Goal: Task Accomplishment & Management: Use online tool/utility

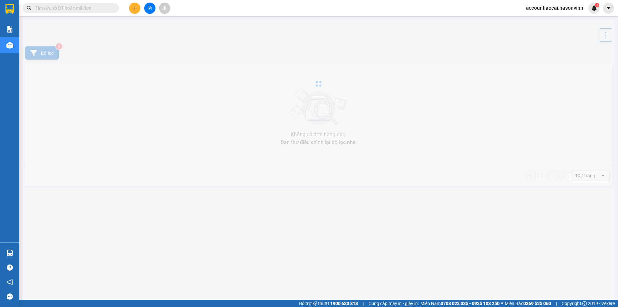
click at [148, 8] on icon "file-add" at bounding box center [150, 8] width 4 height 5
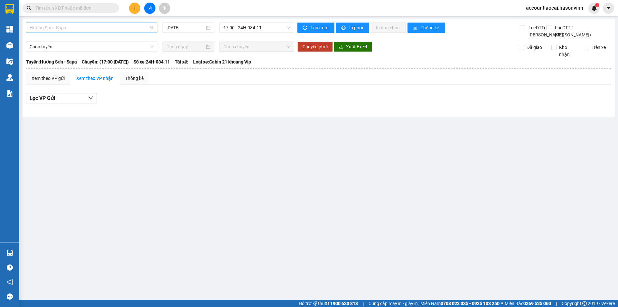
click at [60, 27] on span "Hương Sơn - Sapa" at bounding box center [92, 28] width 124 height 10
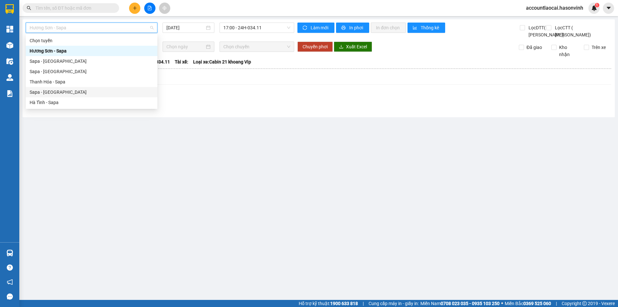
click at [38, 89] on div "Sapa - [GEOGRAPHIC_DATA]" at bounding box center [92, 92] width 124 height 7
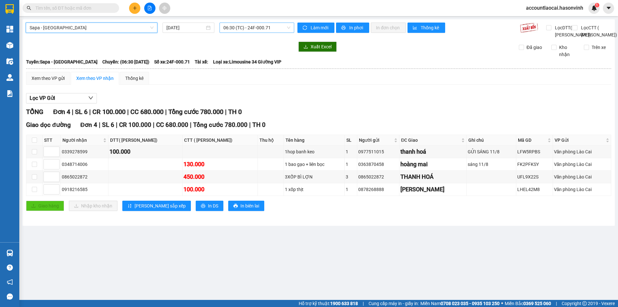
click at [267, 28] on span "06:30 (TC) - 24F-000.71" at bounding box center [256, 28] width 67 height 10
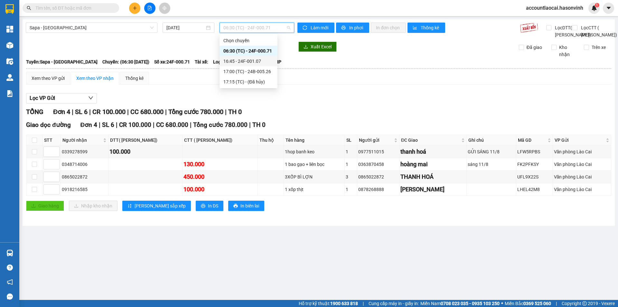
click at [262, 62] on div "16:45 - 24F-001.07" at bounding box center [248, 61] width 50 height 7
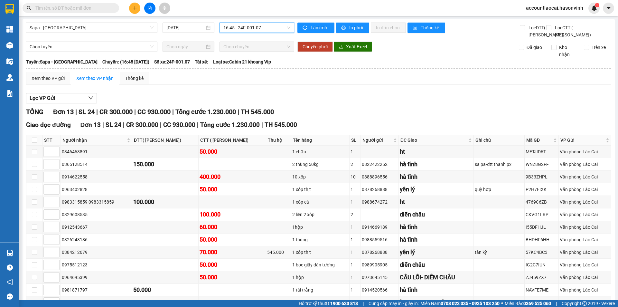
scroll to position [56, 0]
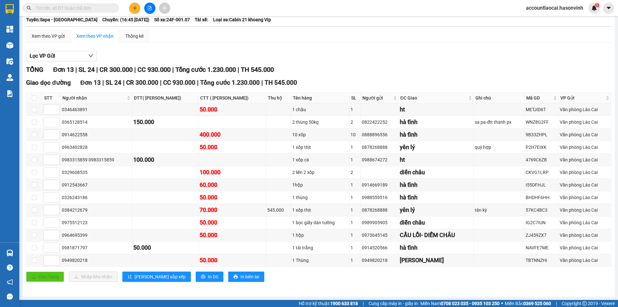
click at [386, 54] on div "Lọc VP Gửi" at bounding box center [318, 56] width 585 height 11
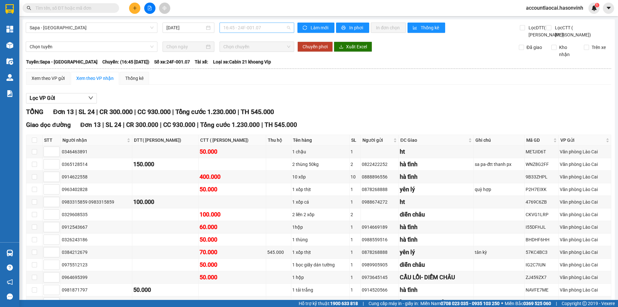
drag, startPoint x: 266, startPoint y: 27, endPoint x: 265, endPoint y: 31, distance: 4.3
click at [266, 27] on span "16:45 - 24F-001.07" at bounding box center [256, 28] width 67 height 10
click at [267, 71] on div "17:00 (TC) - 24B-005.26" at bounding box center [247, 71] width 50 height 7
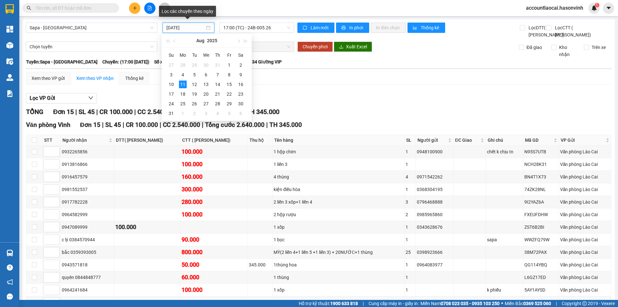
click at [168, 25] on input "[DATE]" at bounding box center [185, 27] width 38 height 7
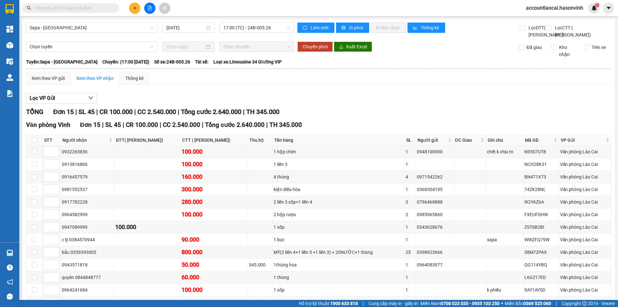
click at [343, 104] on div "Lọc VP Gửi" at bounding box center [318, 98] width 585 height 11
click at [271, 27] on span "17:00 (TC) - 24B-005.26" at bounding box center [256, 28] width 67 height 10
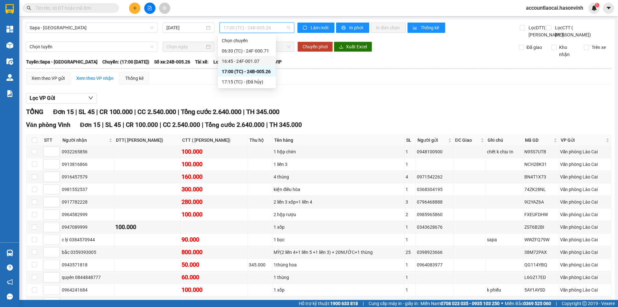
click at [271, 60] on div "16:45 - 24F-001.07" at bounding box center [247, 61] width 50 height 7
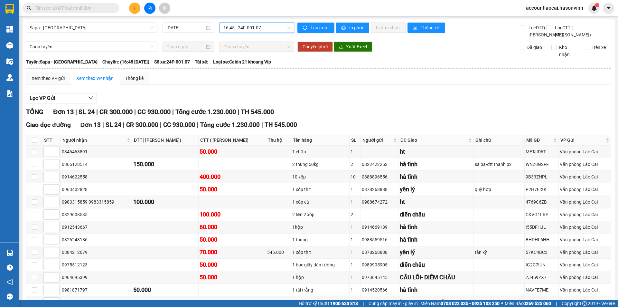
click at [268, 28] on span "16:45 - 24F-001.07" at bounding box center [256, 28] width 67 height 10
click at [264, 74] on div "17:00 (TC) - 24B-005.26" at bounding box center [247, 71] width 50 height 7
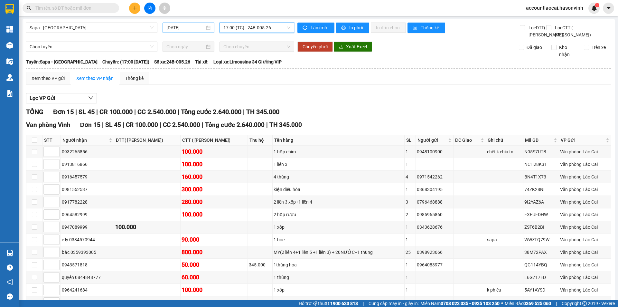
click at [184, 27] on input "[DATE]" at bounding box center [185, 27] width 38 height 7
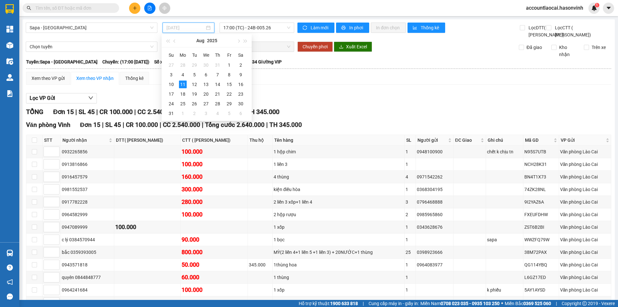
type input "[DATE]"
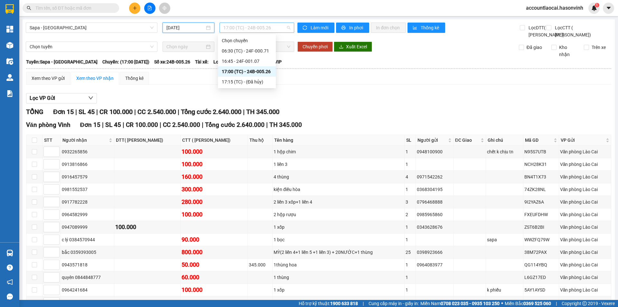
click at [266, 23] on div "17:00 (TC) - 24B-005.26" at bounding box center [257, 28] width 75 height 10
click at [268, 51] on div "06:30 (TC) - 24F-000.71" at bounding box center [247, 50] width 50 height 7
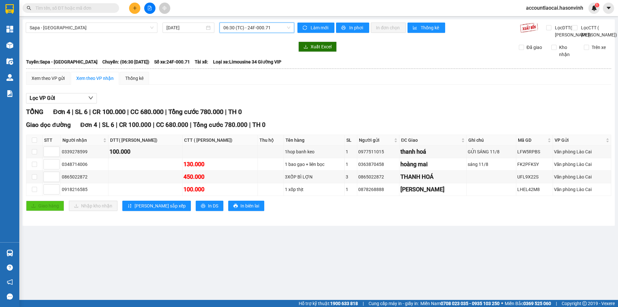
click at [239, 27] on span "06:30 (TC) - 24F-000.71" at bounding box center [256, 28] width 67 height 10
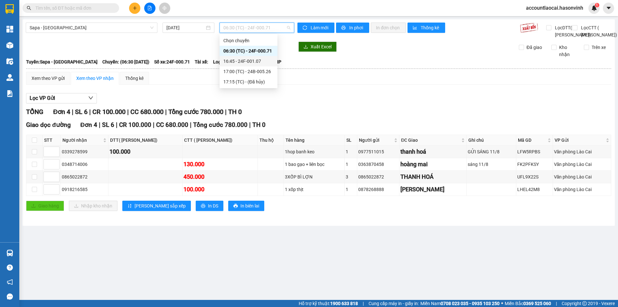
click at [246, 61] on div "16:45 - 24F-001.07" at bounding box center [248, 61] width 50 height 7
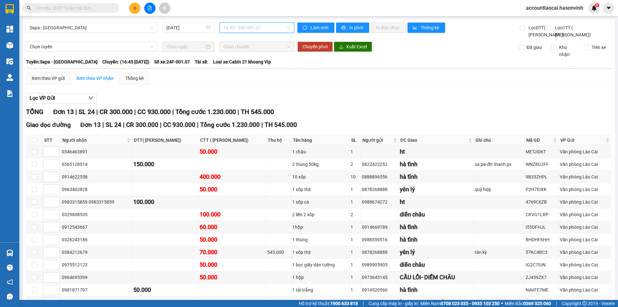
click at [265, 27] on span "16:45 - 24F-001.07" at bounding box center [256, 28] width 67 height 10
click at [262, 69] on div "17:00 (TC) - 24B-005.26" at bounding box center [247, 71] width 50 height 7
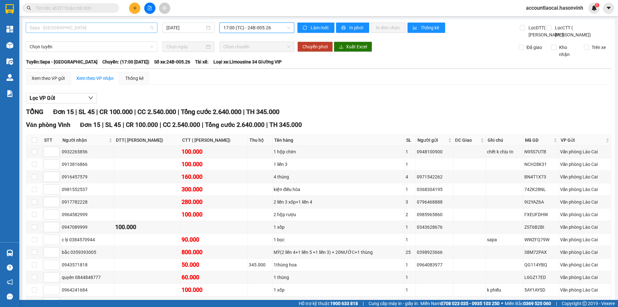
drag, startPoint x: 63, startPoint y: 27, endPoint x: 59, endPoint y: 29, distance: 4.3
click at [62, 27] on span "Sapa - [GEOGRAPHIC_DATA]" at bounding box center [92, 28] width 124 height 10
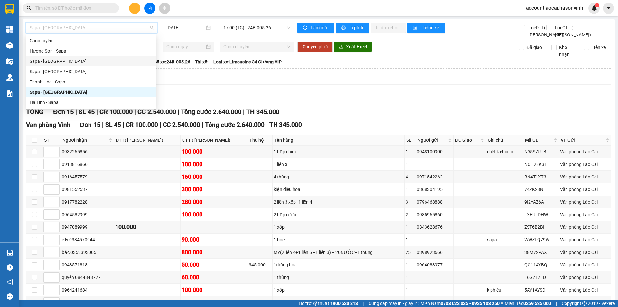
click at [56, 63] on div "Sapa - [GEOGRAPHIC_DATA]" at bounding box center [91, 61] width 123 height 7
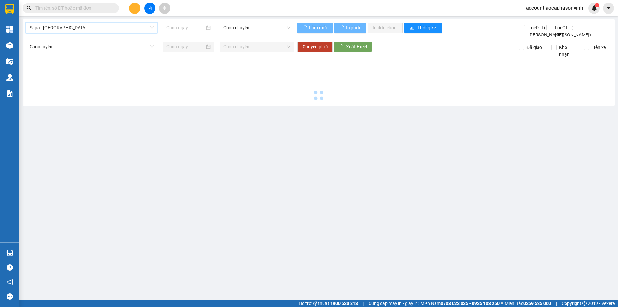
type input "[DATE]"
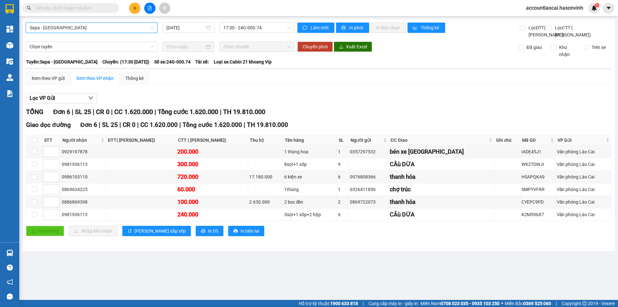
drag, startPoint x: 100, startPoint y: 27, endPoint x: 96, endPoint y: 31, distance: 6.2
click at [99, 27] on span "Sapa - [GEOGRAPHIC_DATA]" at bounding box center [92, 28] width 124 height 10
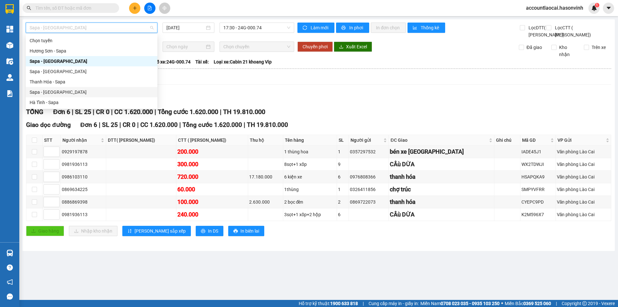
click at [57, 91] on div "Sapa - [GEOGRAPHIC_DATA]" at bounding box center [92, 92] width 124 height 7
type input "[DATE]"
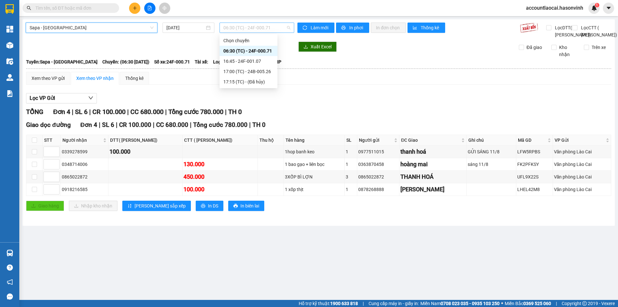
click at [277, 25] on span "06:30 (TC) - 24F-000.71" at bounding box center [256, 28] width 67 height 10
click at [262, 61] on div "16:45 - 24F-001.07" at bounding box center [248, 61] width 50 height 7
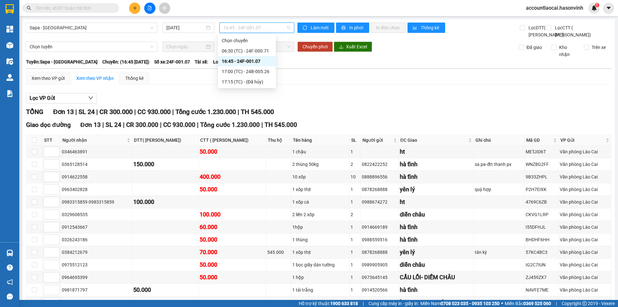
click at [266, 29] on span "16:45 - 24F-001.07" at bounding box center [256, 28] width 67 height 10
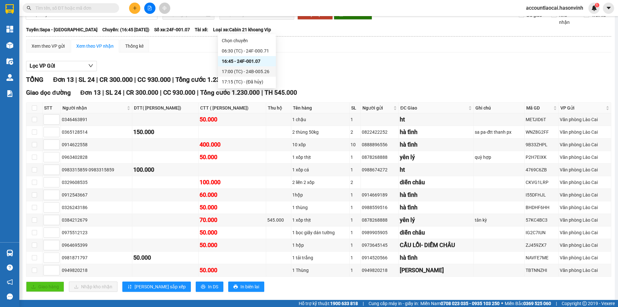
scroll to position [56, 0]
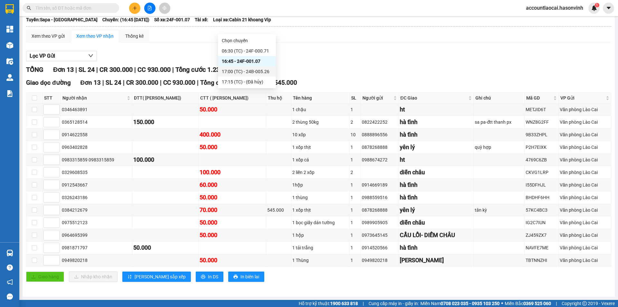
click at [259, 71] on div "17:00 (TC) - 24B-005.26" at bounding box center [247, 71] width 50 height 7
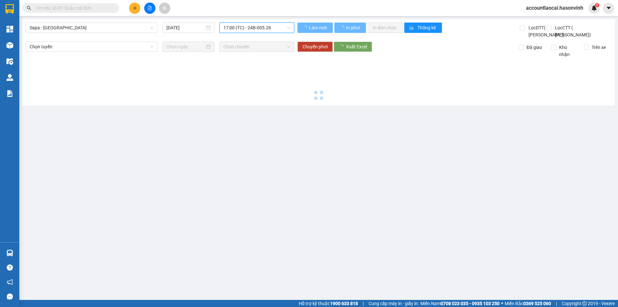
scroll to position [0, 0]
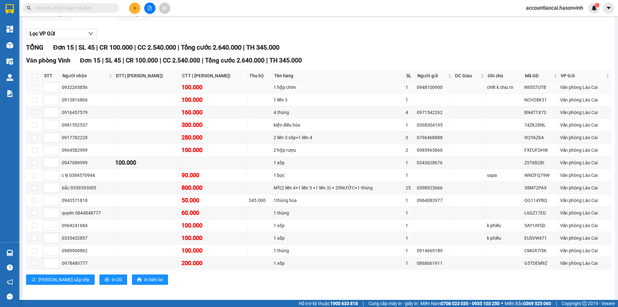
scroll to position [81, 0]
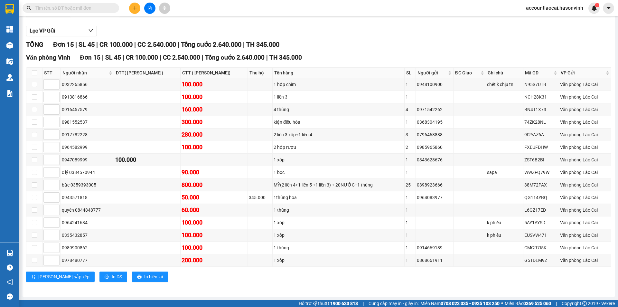
click at [190, 283] on div "Văn phòng [GEOGRAPHIC_DATA] 15 | SL 45 | CR 100.000 | CC 2.540.000 | Tổng cước …" at bounding box center [318, 170] width 585 height 234
